Goal: Information Seeking & Learning: Check status

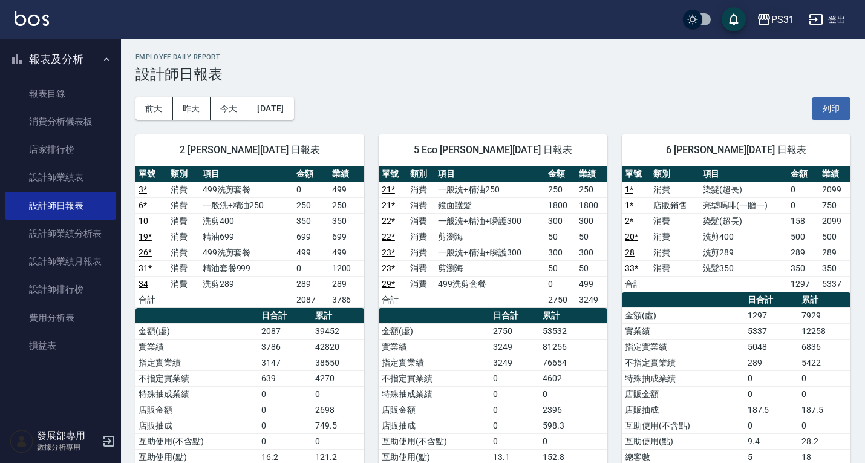
click at [787, 17] on div "PS31" at bounding box center [782, 19] width 23 height 15
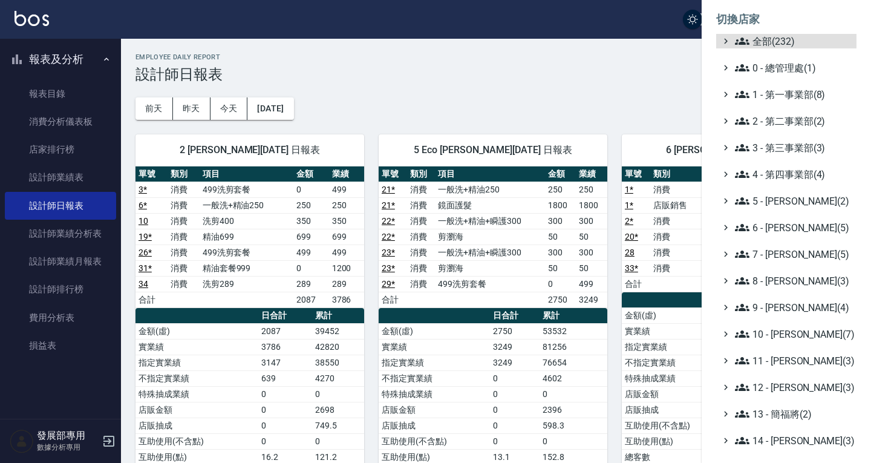
click at [791, 155] on ul "全部(232) 0 - 總管理處(1) 1 - 第一事業部(8) 2 - 第二事業部(2) 3 - 第三事業部(3) 4 - 第四事業部(4) 5 - 陳嘉宏…" at bounding box center [786, 334] width 140 height 600
click at [786, 146] on span "3 - 第三事業部(3)" at bounding box center [793, 147] width 117 height 15
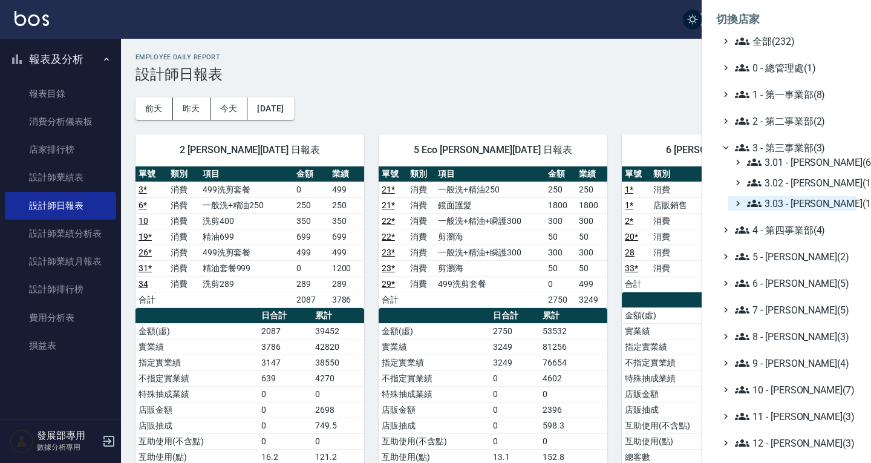
click at [804, 199] on span "3.03 - 張湘妮(1)" at bounding box center [799, 203] width 105 height 15
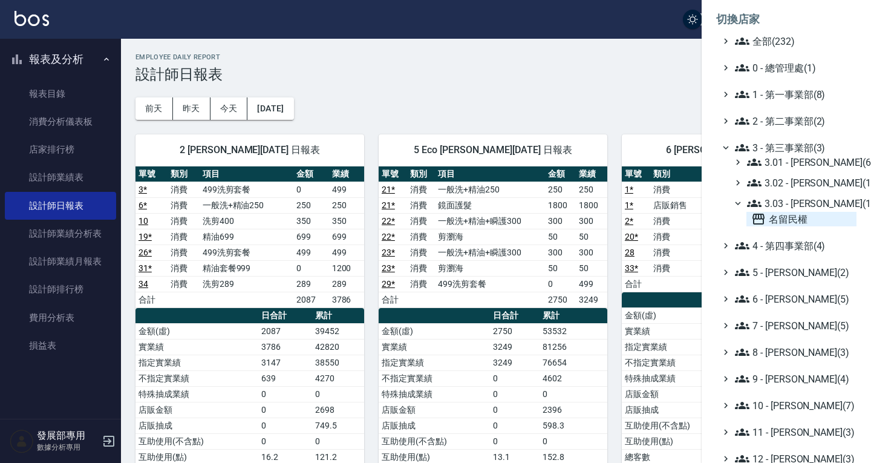
click at [804, 216] on span "名留民權" at bounding box center [801, 219] width 100 height 15
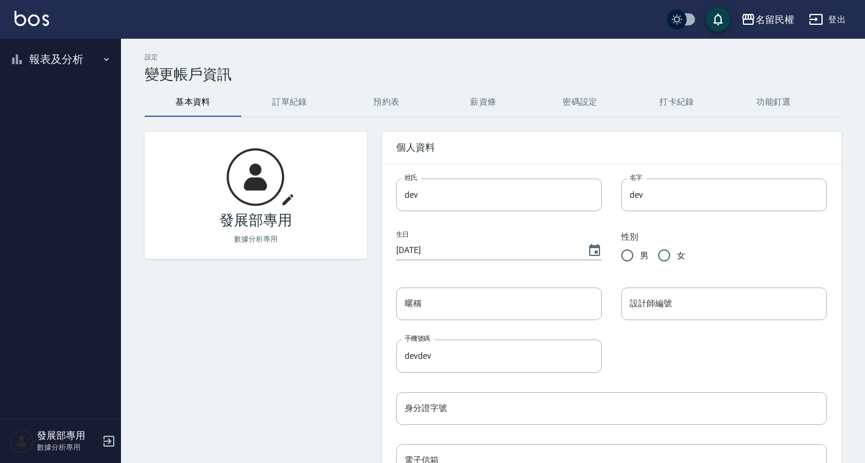
click at [50, 65] on button "報表及分析" at bounding box center [60, 59] width 111 height 31
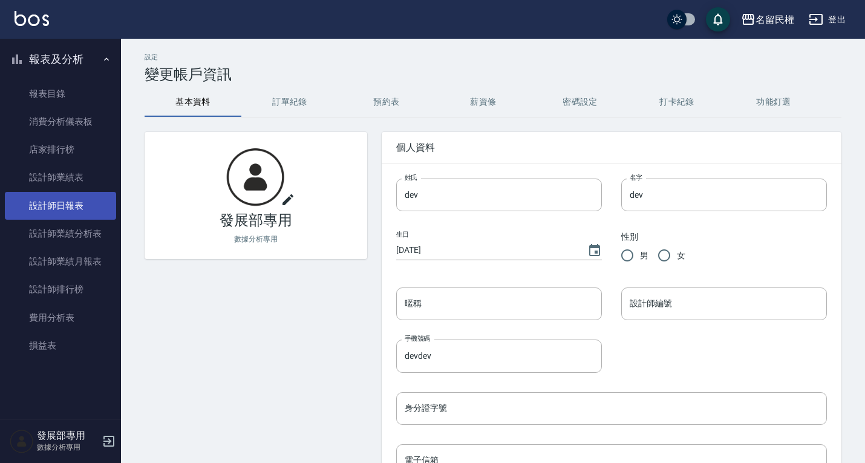
click at [70, 204] on link "設計師日報表" at bounding box center [60, 206] width 111 height 28
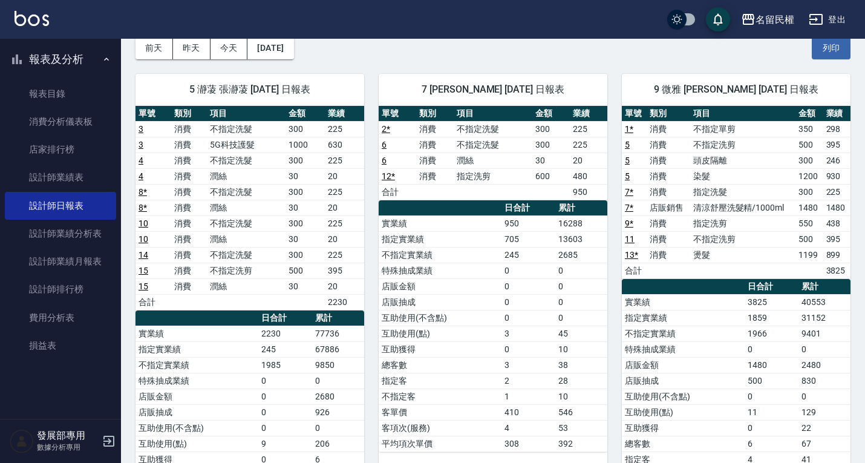
scroll to position [121, 0]
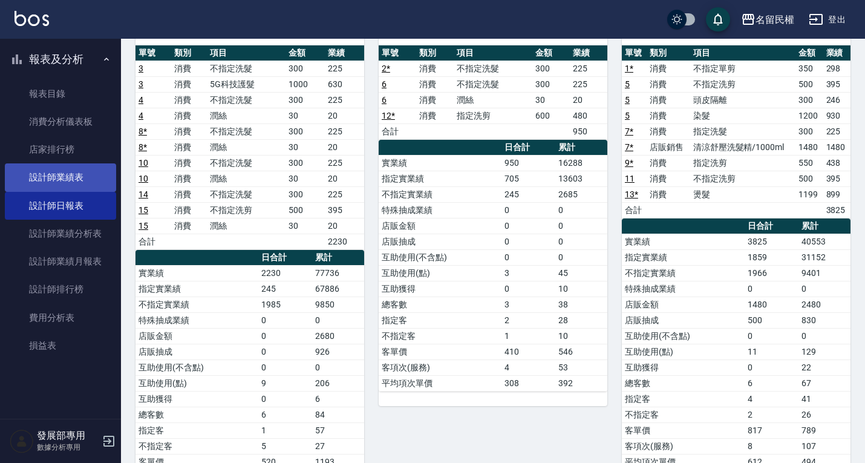
click at [63, 178] on link "設計師業績表" at bounding box center [60, 177] width 111 height 28
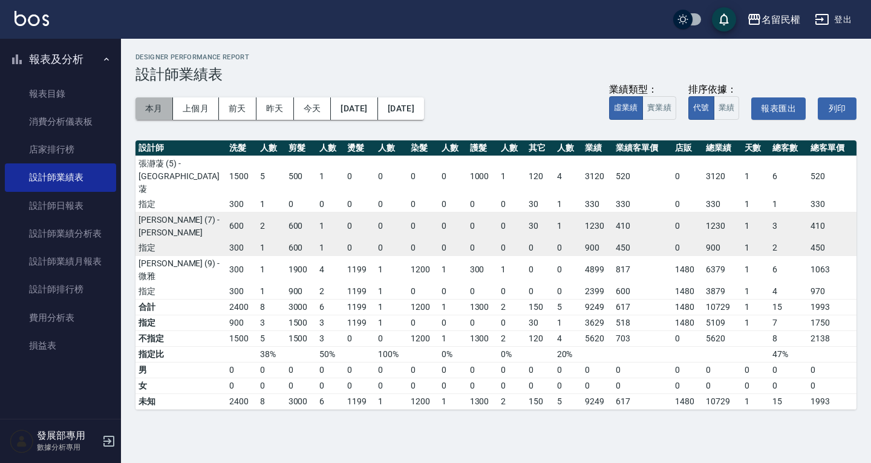
click at [145, 103] on button "本月" at bounding box center [155, 108] width 38 height 22
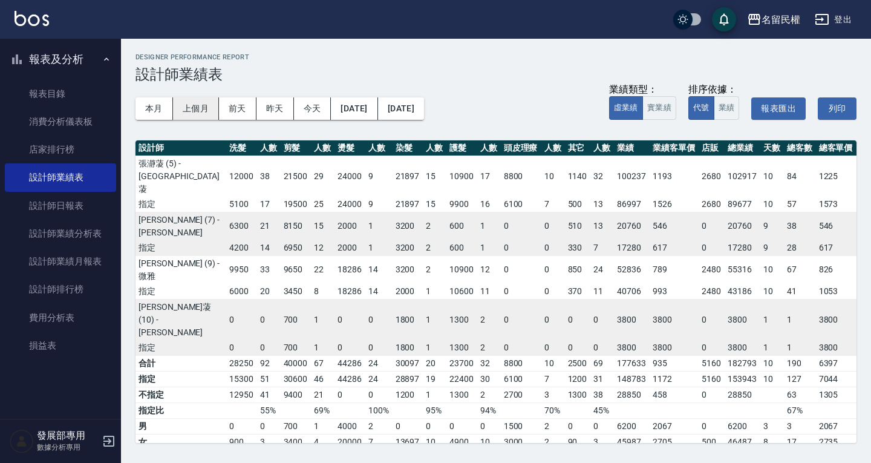
click at [204, 102] on button "上個月" at bounding box center [196, 108] width 46 height 22
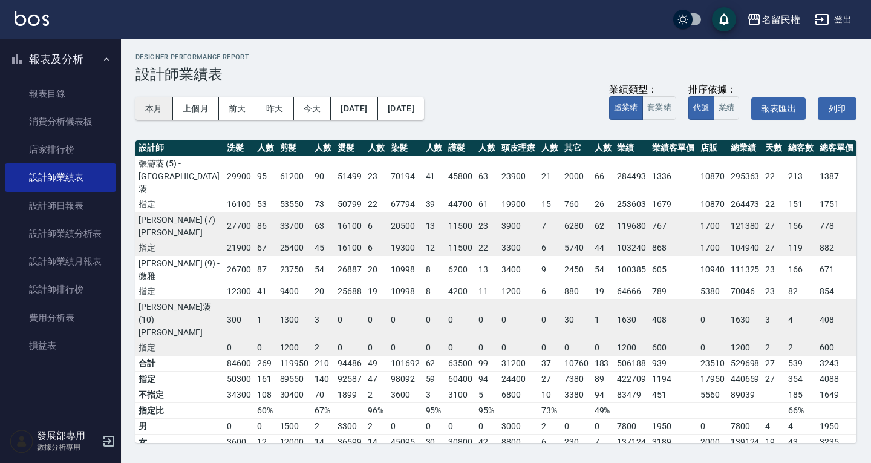
click at [153, 108] on button "本月" at bounding box center [155, 108] width 38 height 22
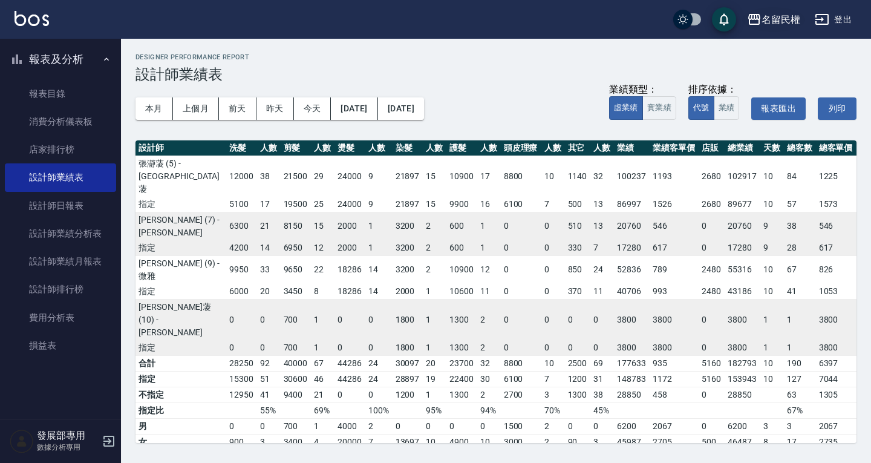
click at [768, 22] on div "名留民權" at bounding box center [781, 19] width 39 height 15
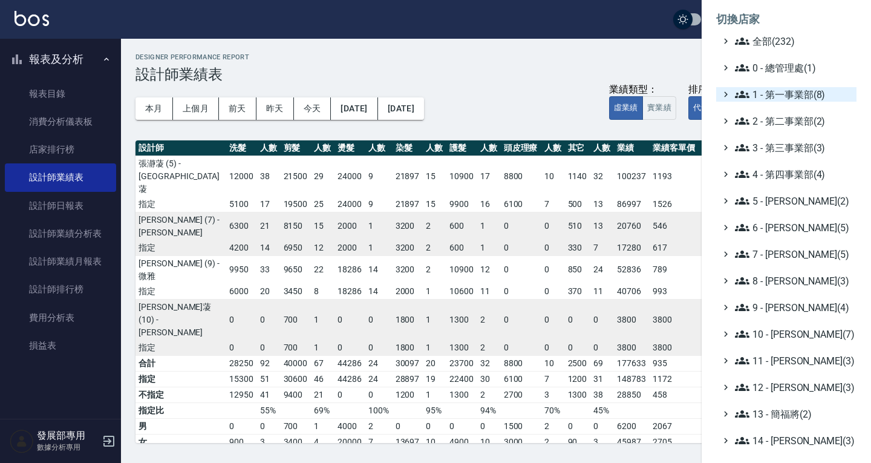
click at [784, 96] on span "1 - 第一事業部(8)" at bounding box center [793, 94] width 117 height 15
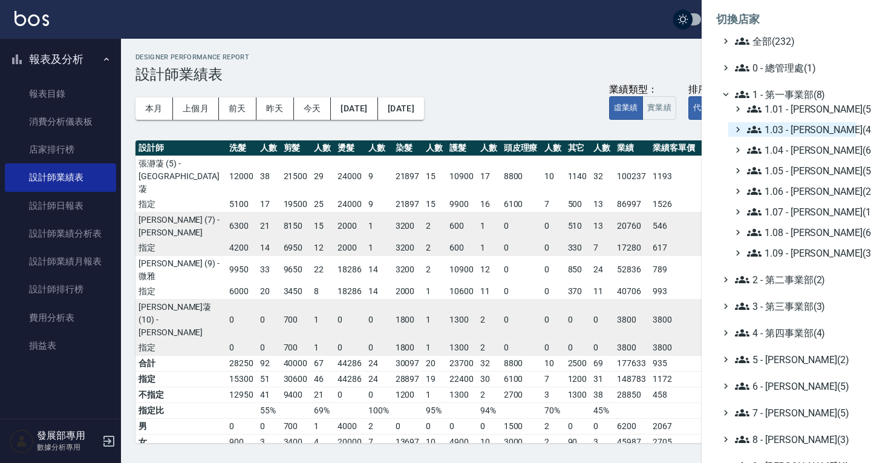
click at [806, 128] on span "1.03 - 曾振剛(4)" at bounding box center [799, 129] width 105 height 15
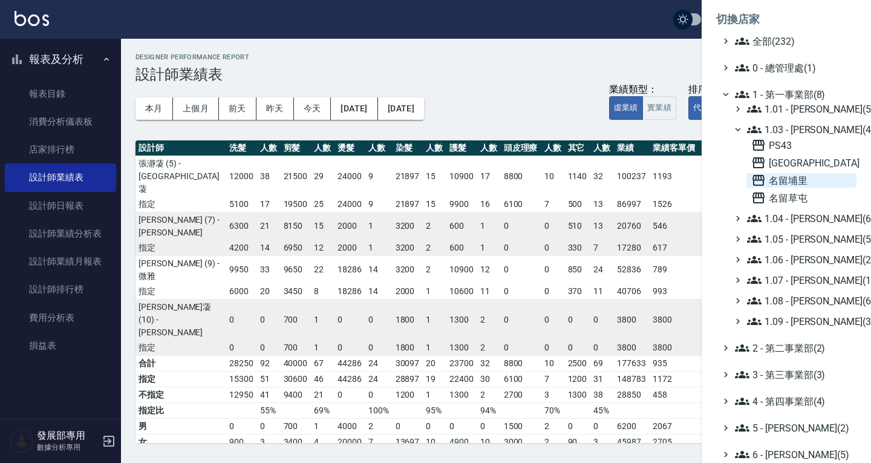
click at [794, 179] on span "名留埔里" at bounding box center [801, 180] width 100 height 15
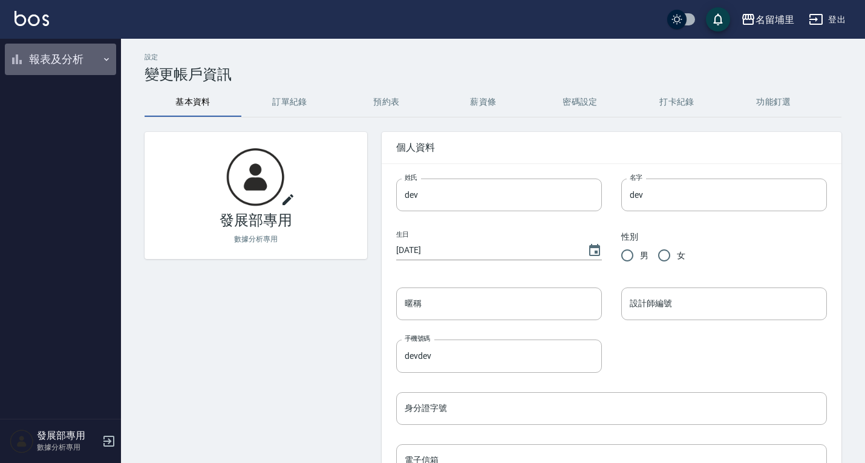
click at [73, 60] on button "報表及分析" at bounding box center [60, 59] width 111 height 31
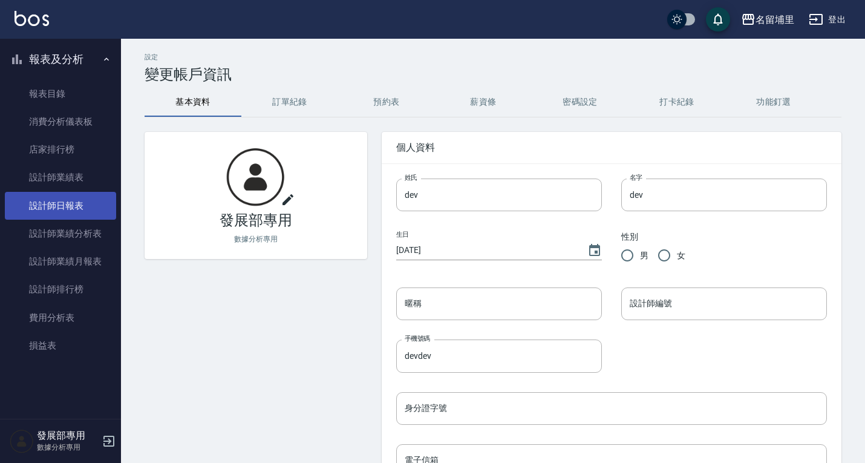
click at [70, 206] on link "設計師日報表" at bounding box center [60, 206] width 111 height 28
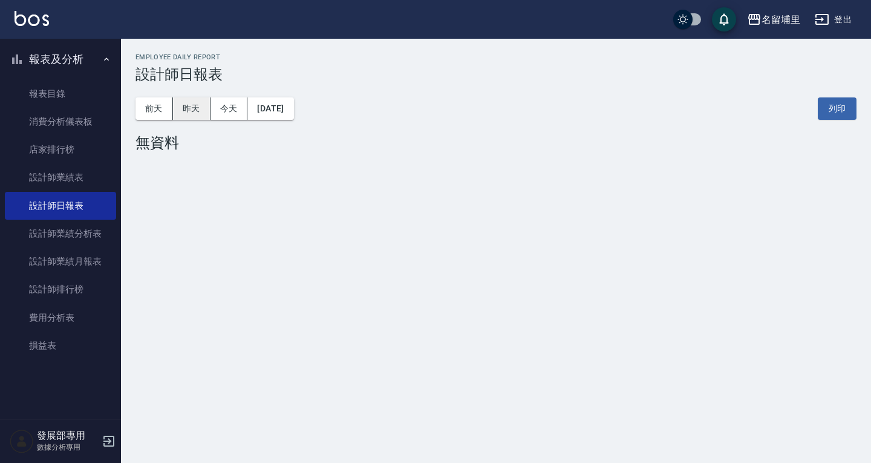
click at [196, 107] on button "昨天" at bounding box center [192, 108] width 38 height 22
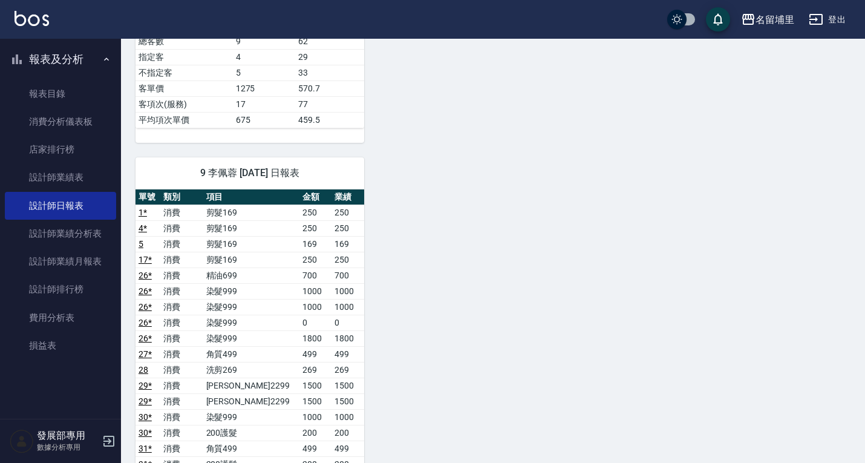
scroll to position [605, 0]
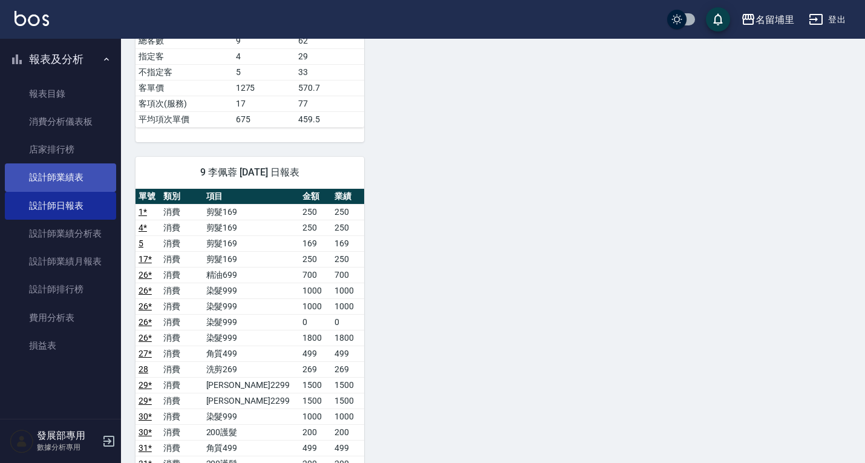
click at [60, 183] on link "設計師業績表" at bounding box center [60, 177] width 111 height 28
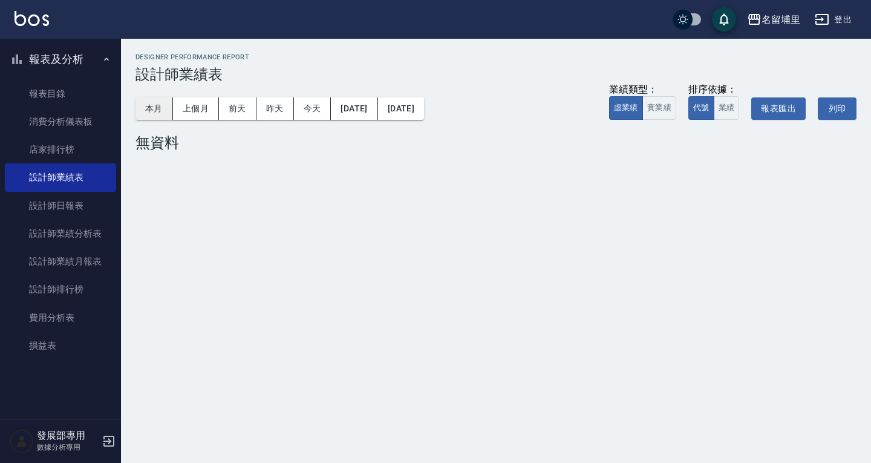
click at [160, 114] on button "本月" at bounding box center [155, 108] width 38 height 22
